Goal: Information Seeking & Learning: Check status

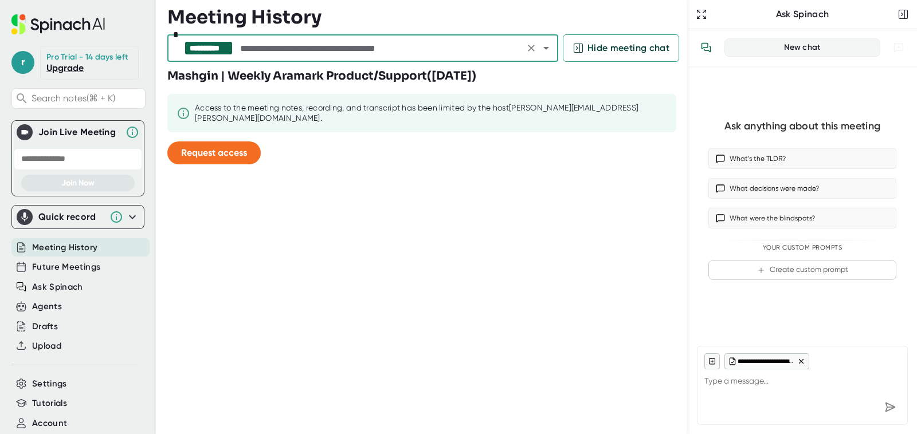
scroll to position [32, 0]
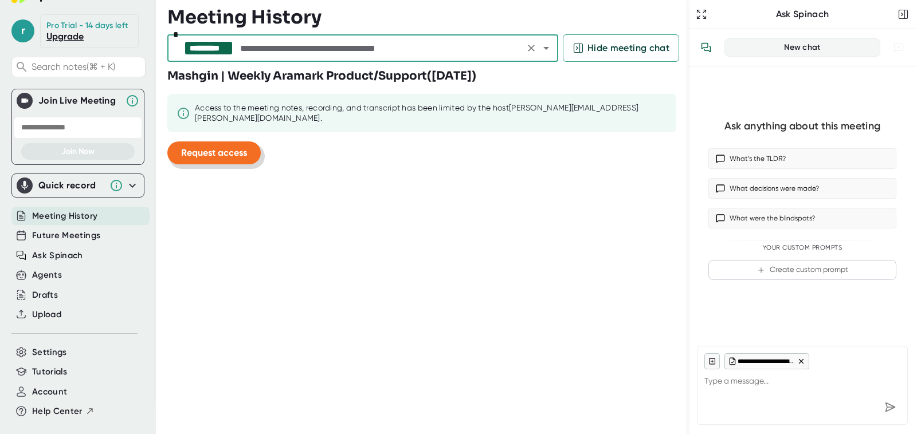
click at [235, 147] on span "Request access" at bounding box center [214, 152] width 66 height 11
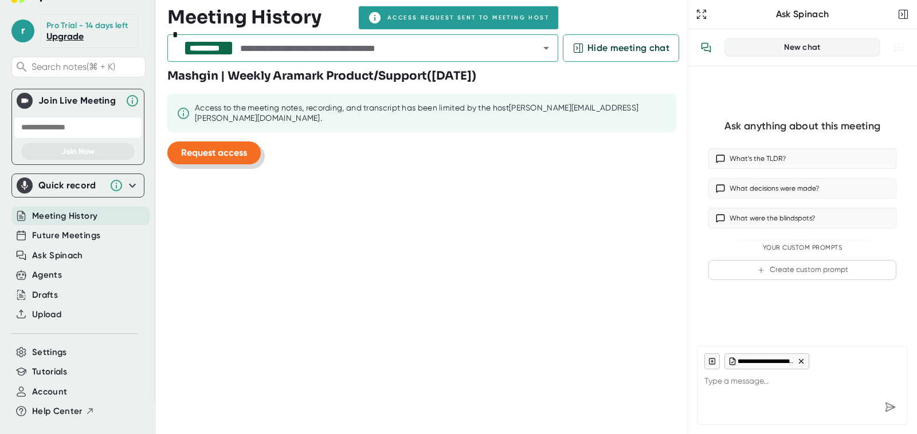
click at [240, 155] on button "Request access" at bounding box center [213, 153] width 93 height 23
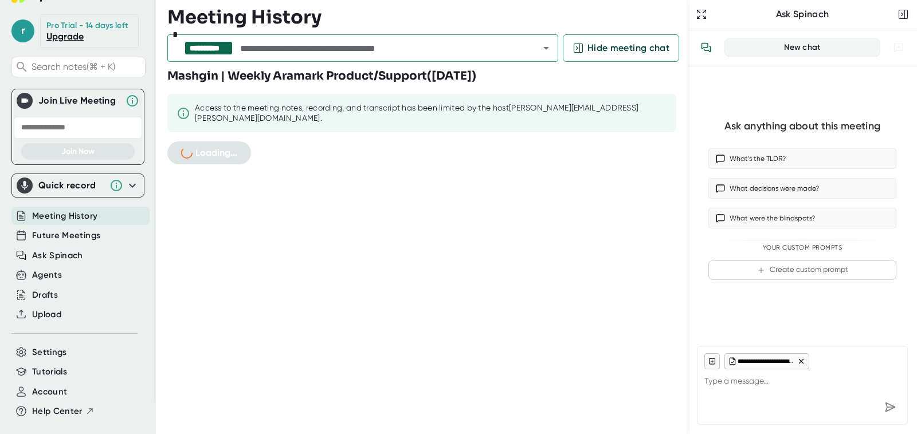
click at [240, 155] on button "Loading..." at bounding box center [209, 153] width 84 height 23
